Goal: Communication & Community: Answer question/provide support

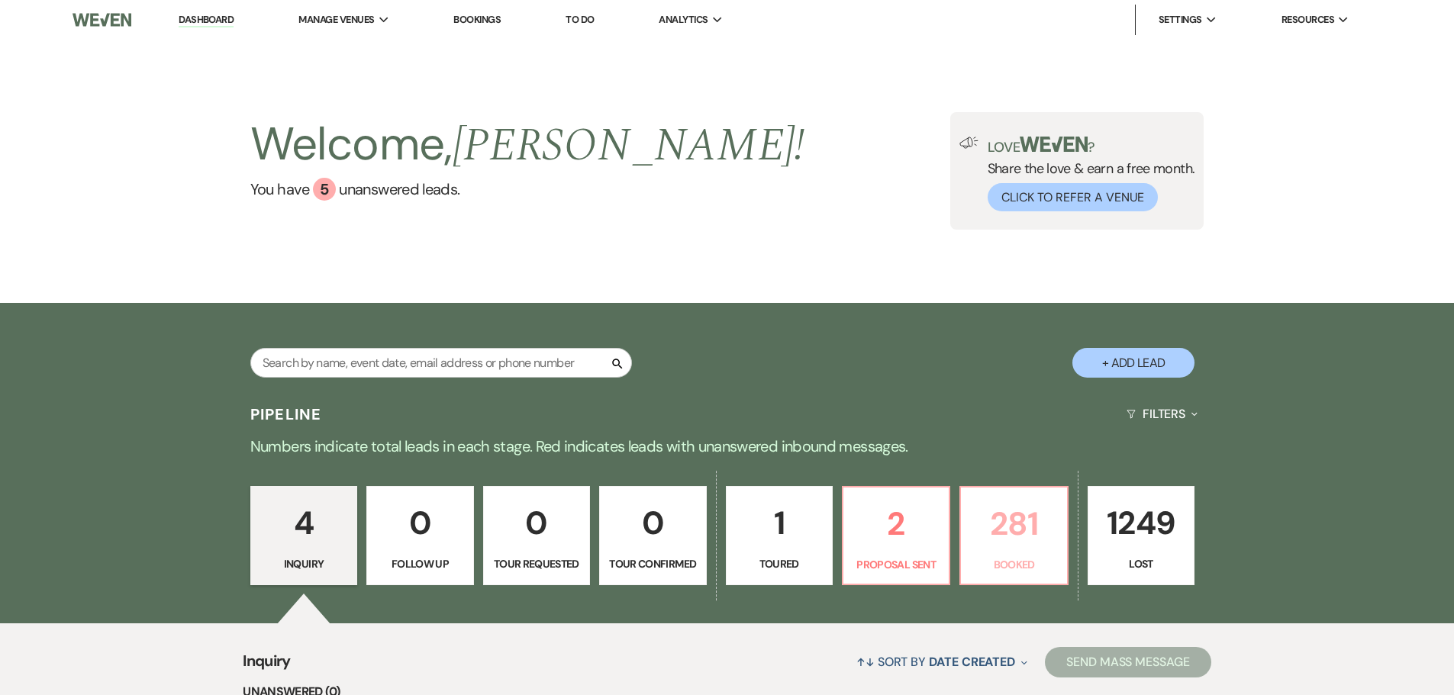
click at [1002, 527] on p "281" at bounding box center [1013, 523] width 87 height 51
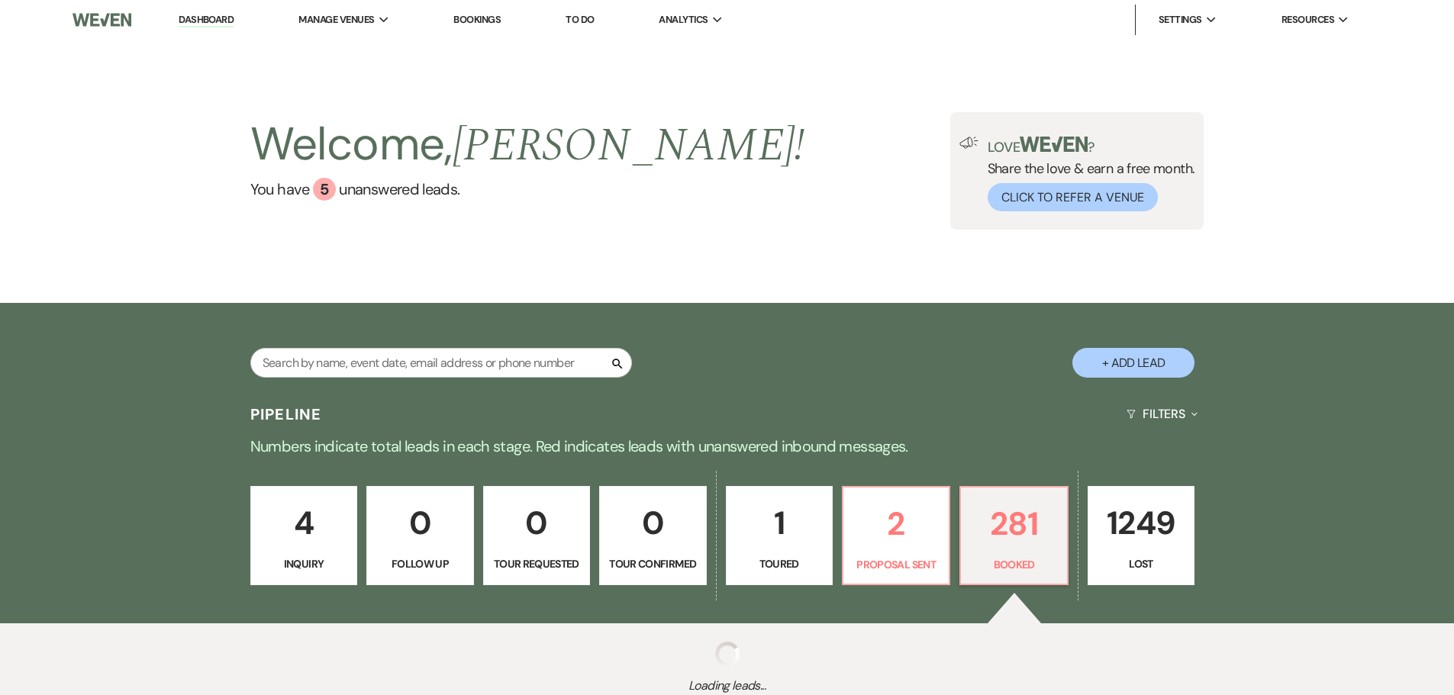
click at [1002, 527] on p "281" at bounding box center [1013, 523] width 87 height 51
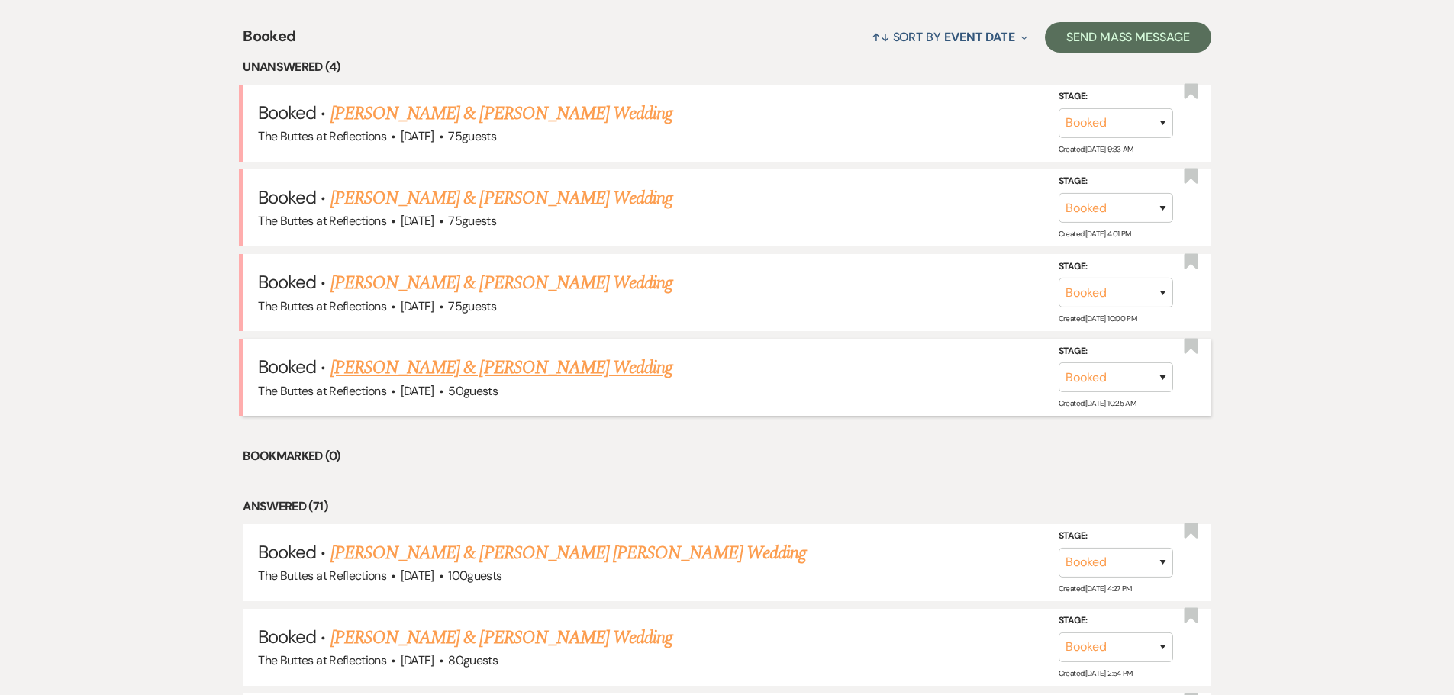
scroll to position [727, 0]
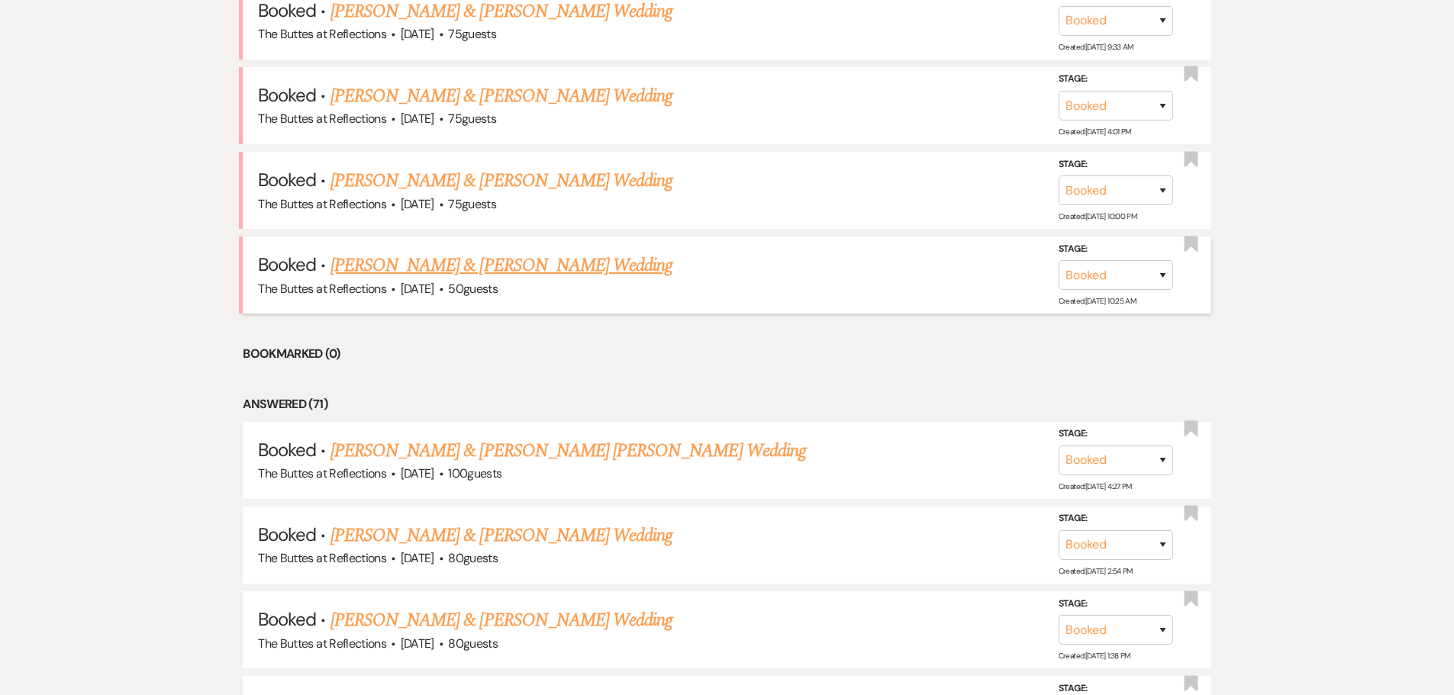
click at [389, 262] on link "[PERSON_NAME] & [PERSON_NAME] Wedding" at bounding box center [501, 265] width 342 height 27
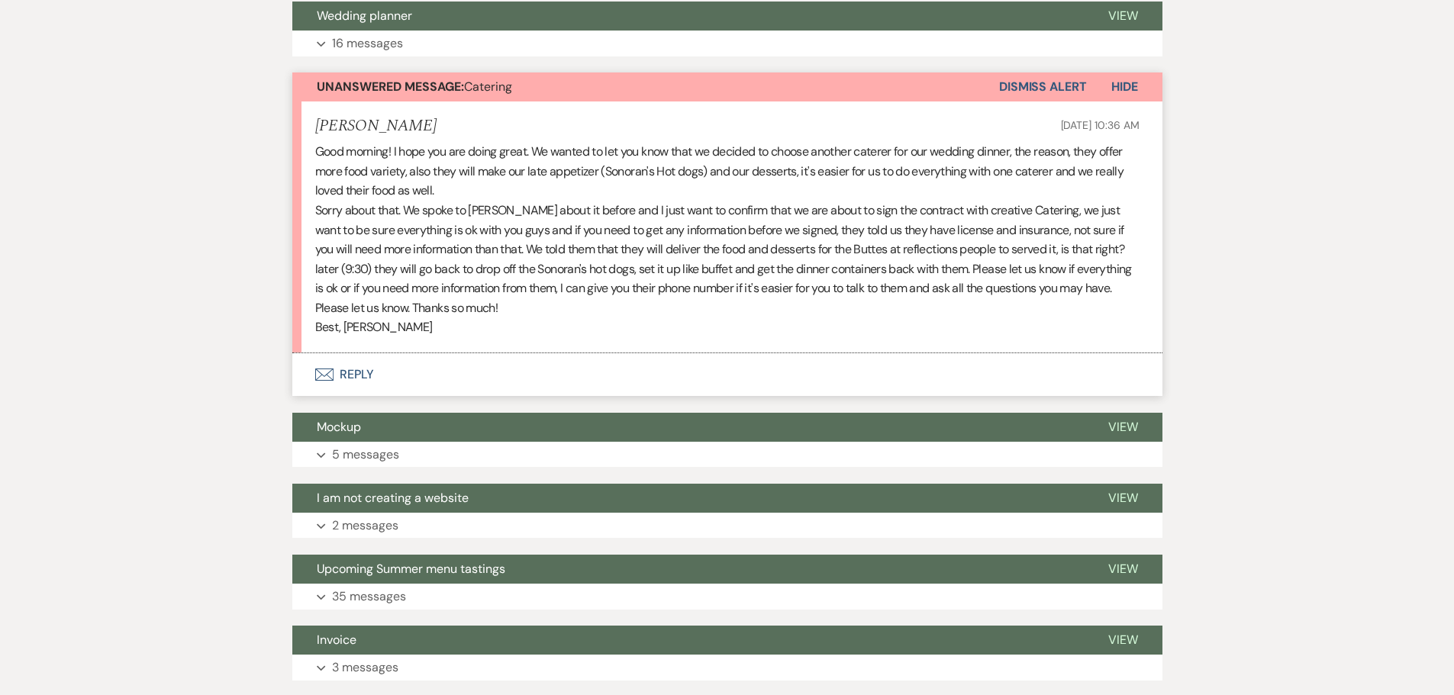
scroll to position [458, 0]
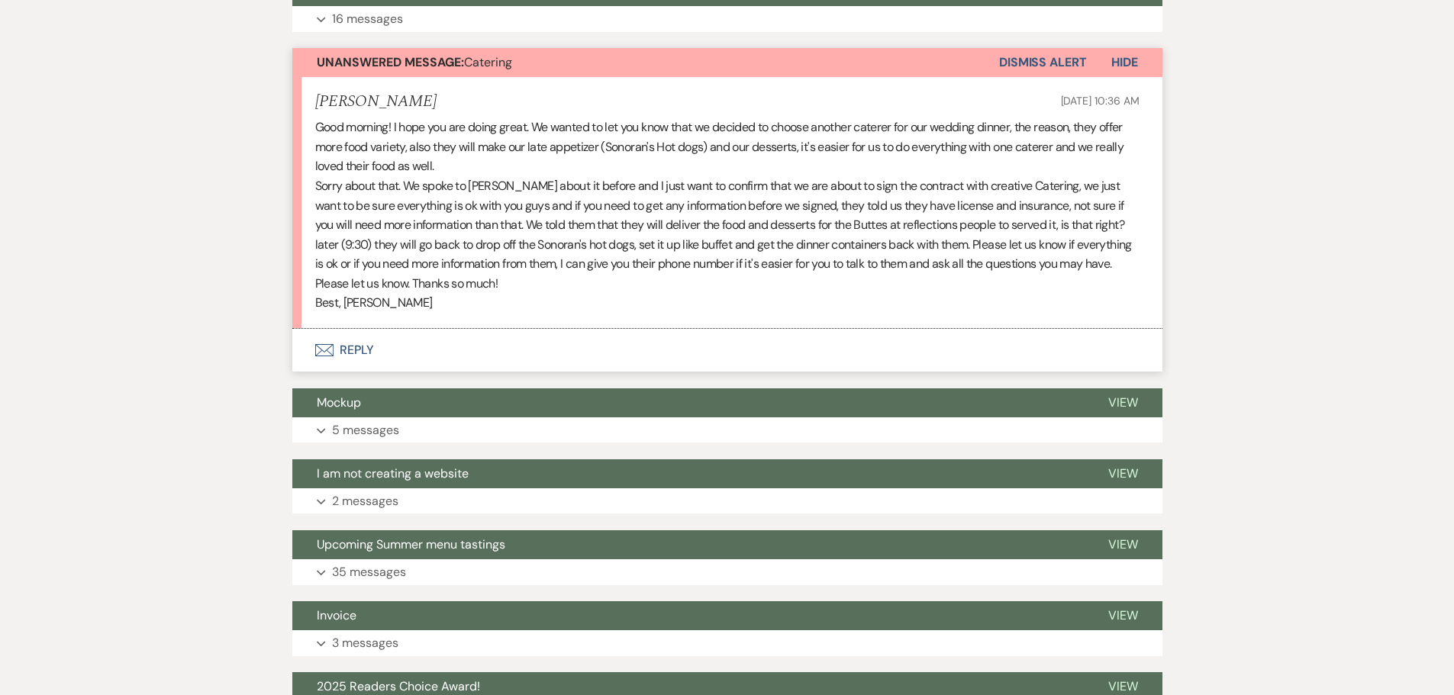
click at [320, 349] on icon "Envelope" at bounding box center [324, 350] width 18 height 12
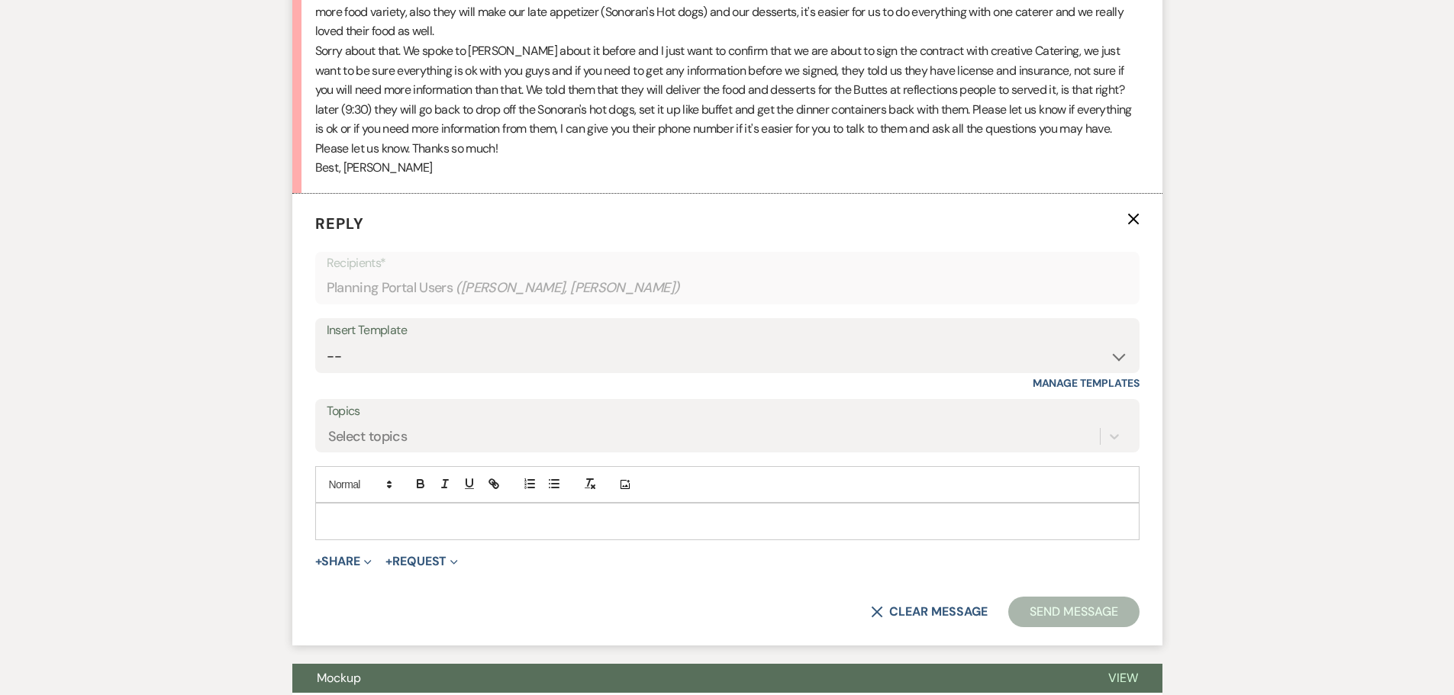
scroll to position [597, 0]
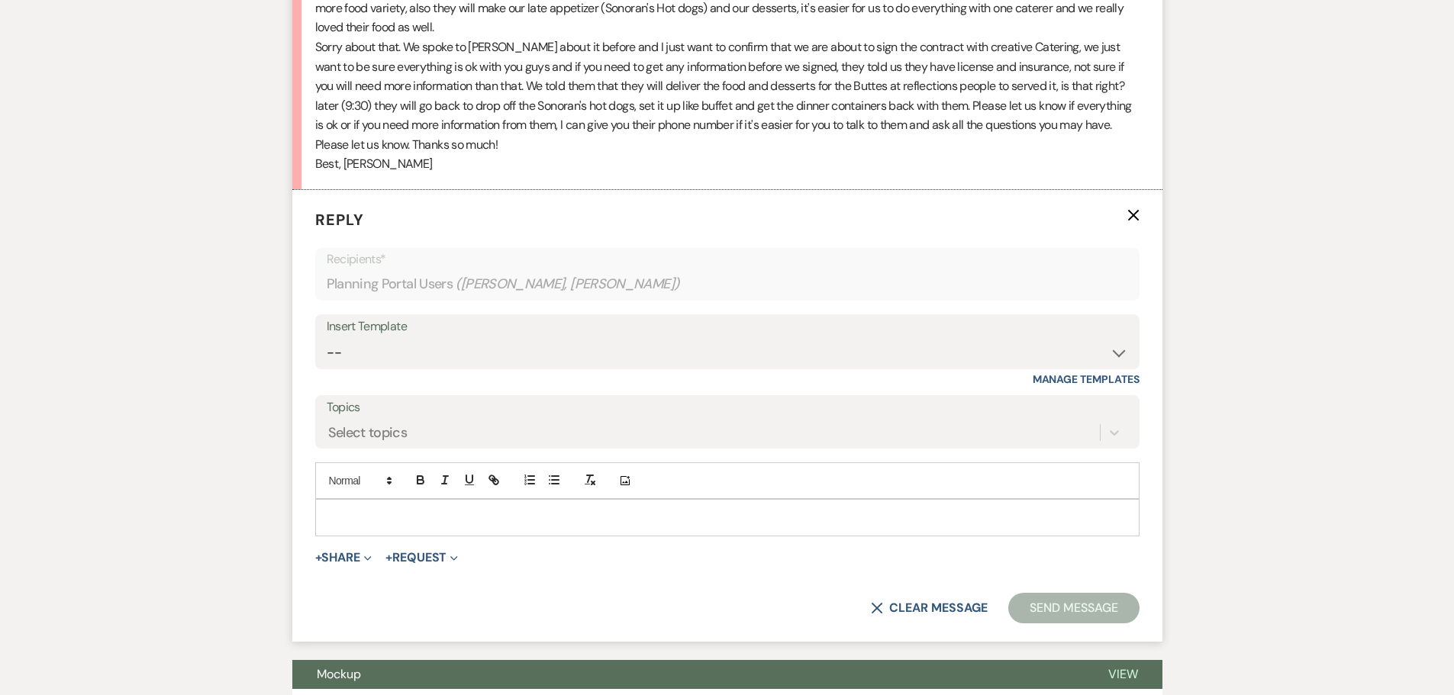
click at [343, 507] on div at bounding box center [727, 517] width 823 height 35
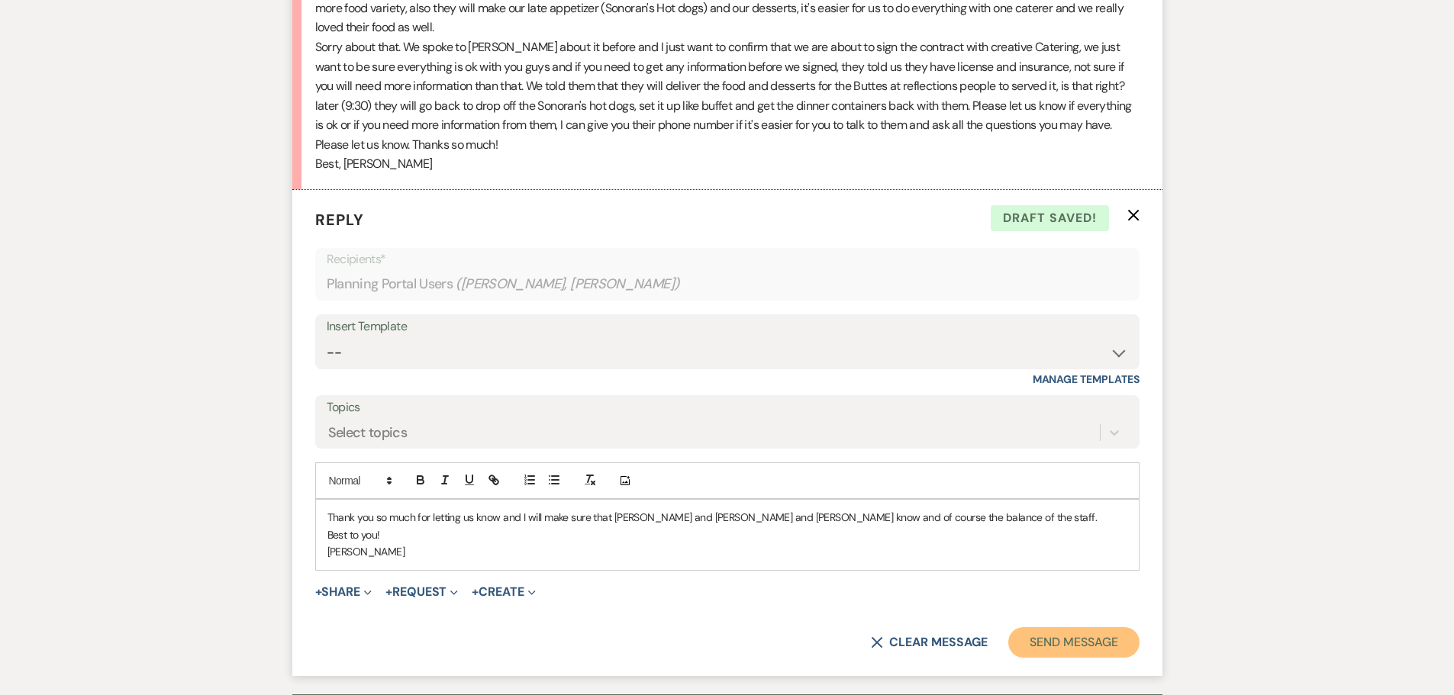
click at [1068, 642] on button "Send Message" at bounding box center [1073, 642] width 130 height 31
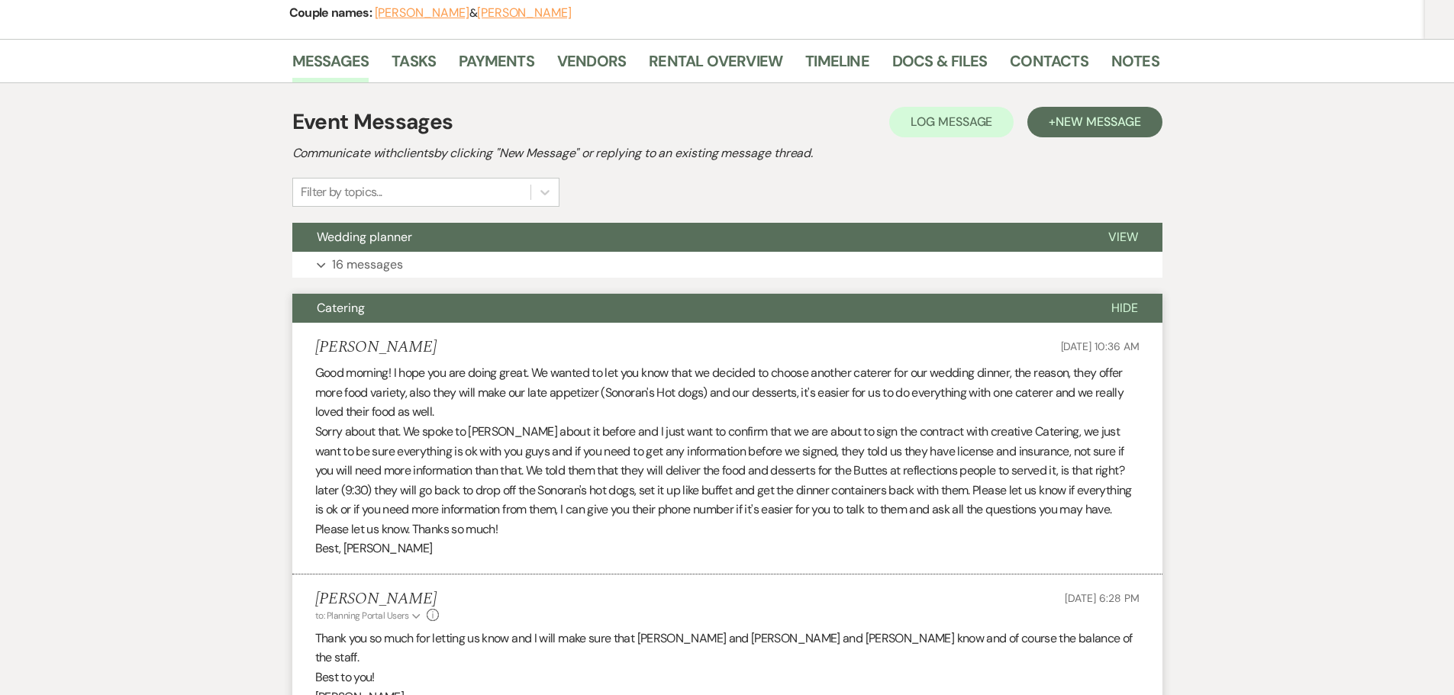
scroll to position [0, 0]
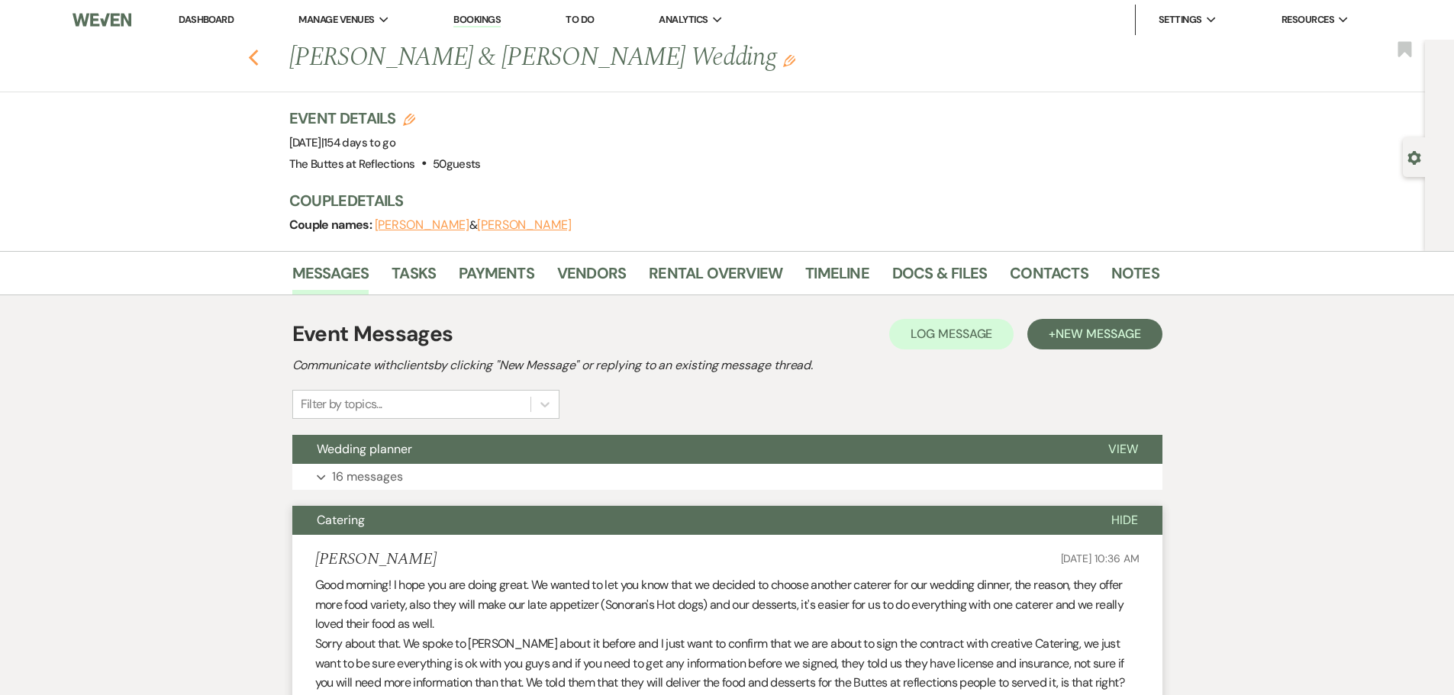
click at [257, 52] on icon "Previous" at bounding box center [253, 58] width 11 height 18
